Goal: Transaction & Acquisition: Purchase product/service

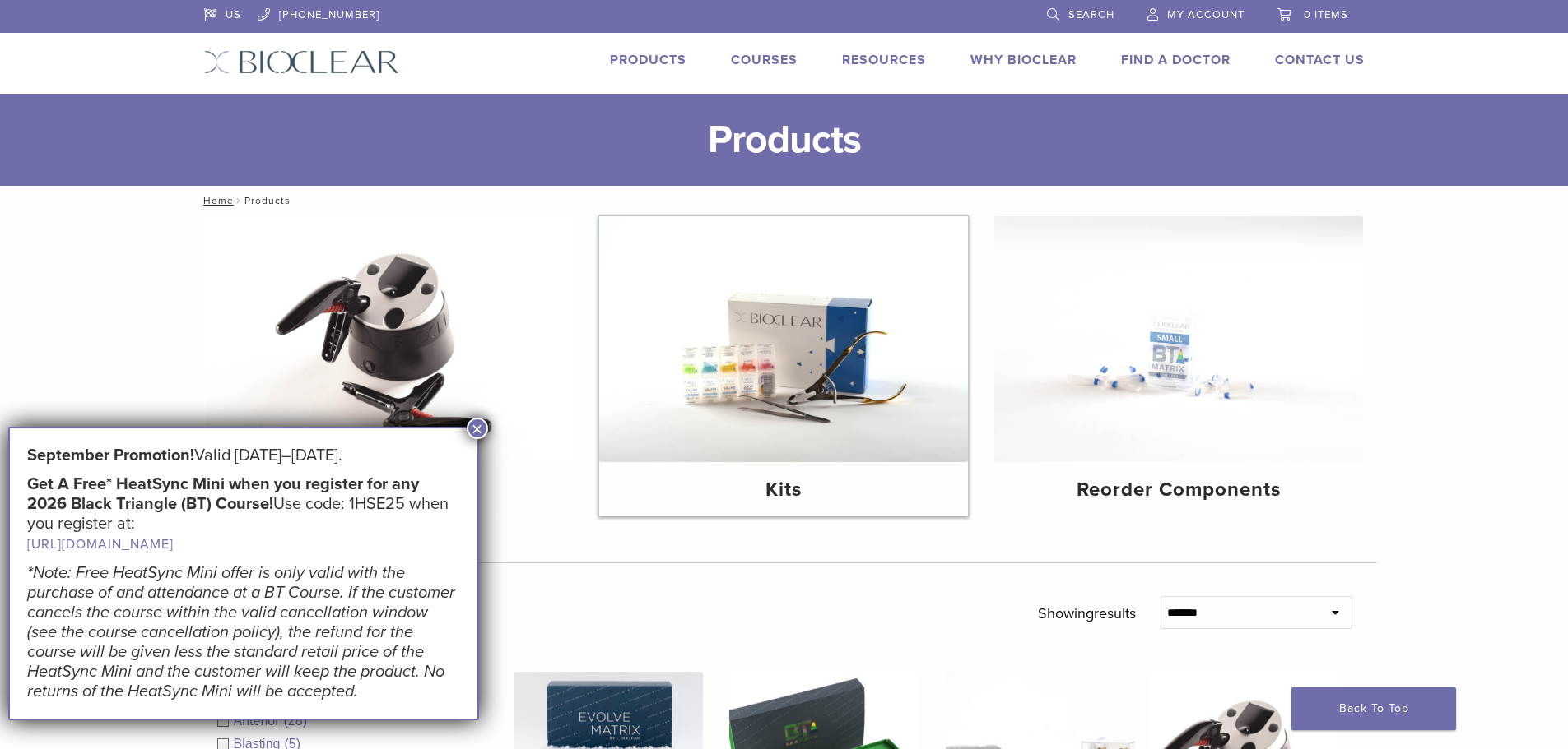
click at [796, 427] on img at bounding box center [783, 338] width 368 height 246
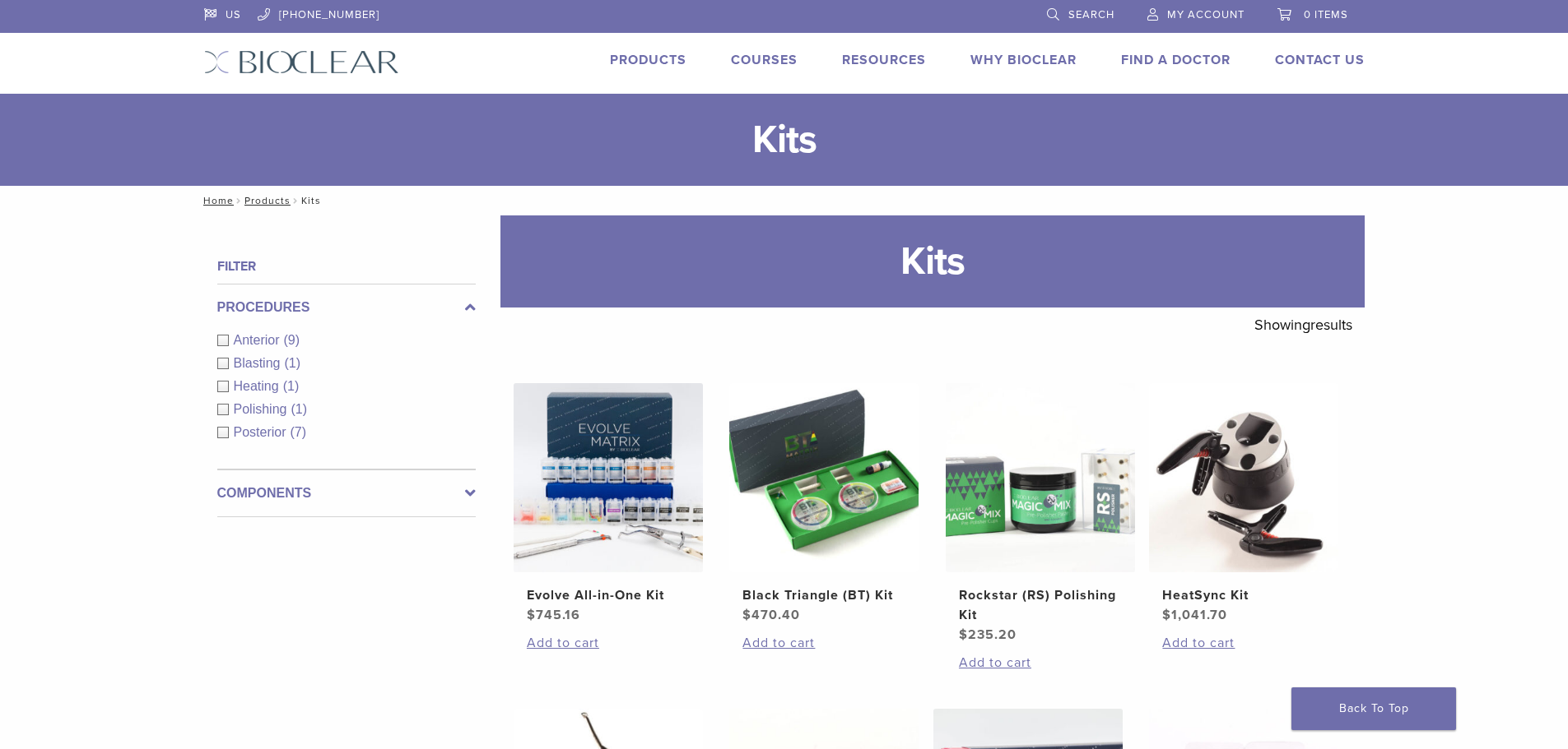
click at [251, 338] on span "Anterior" at bounding box center [259, 340] width 50 height 14
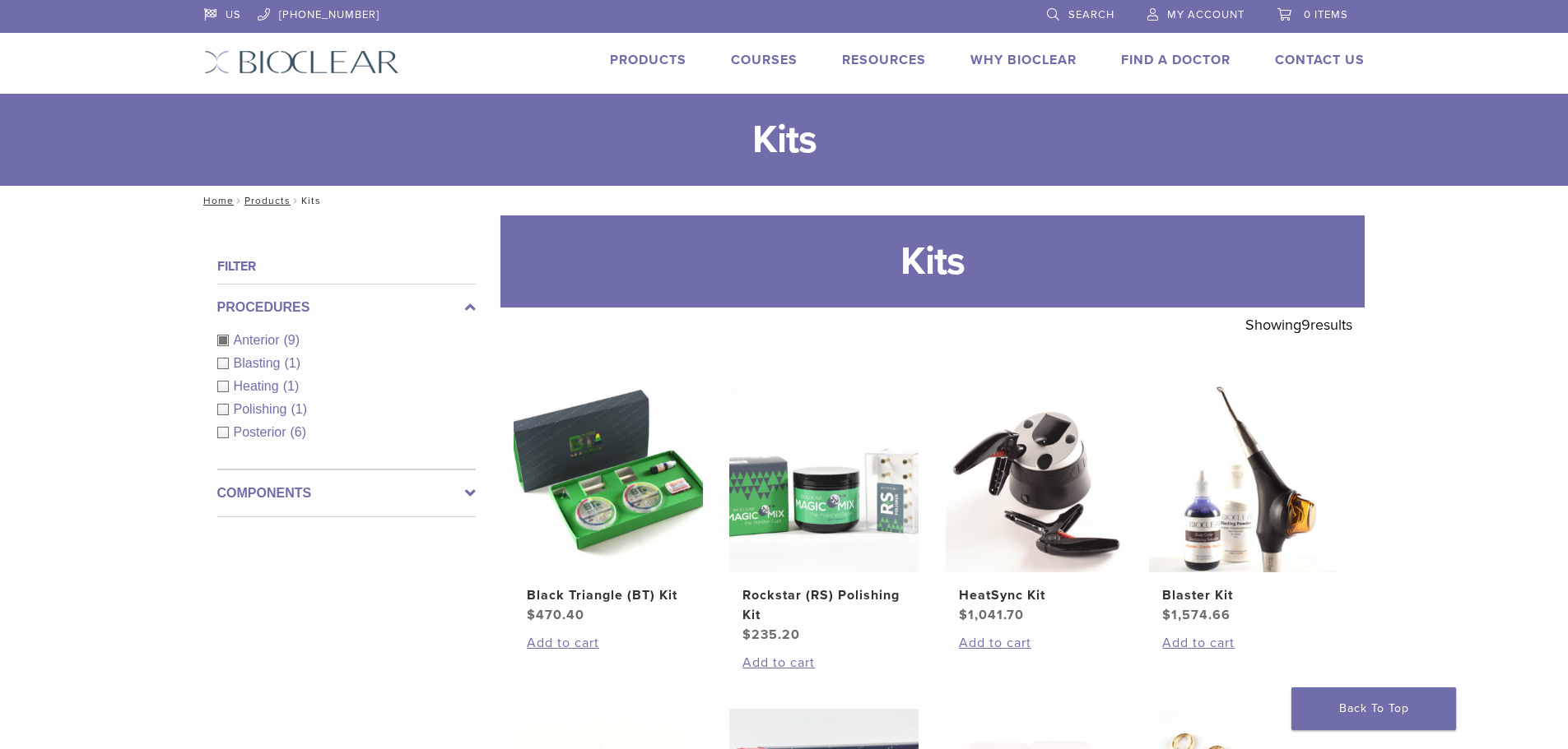
click at [248, 410] on span "Polishing" at bounding box center [263, 410] width 57 height 14
